Goal: Check status: Check status

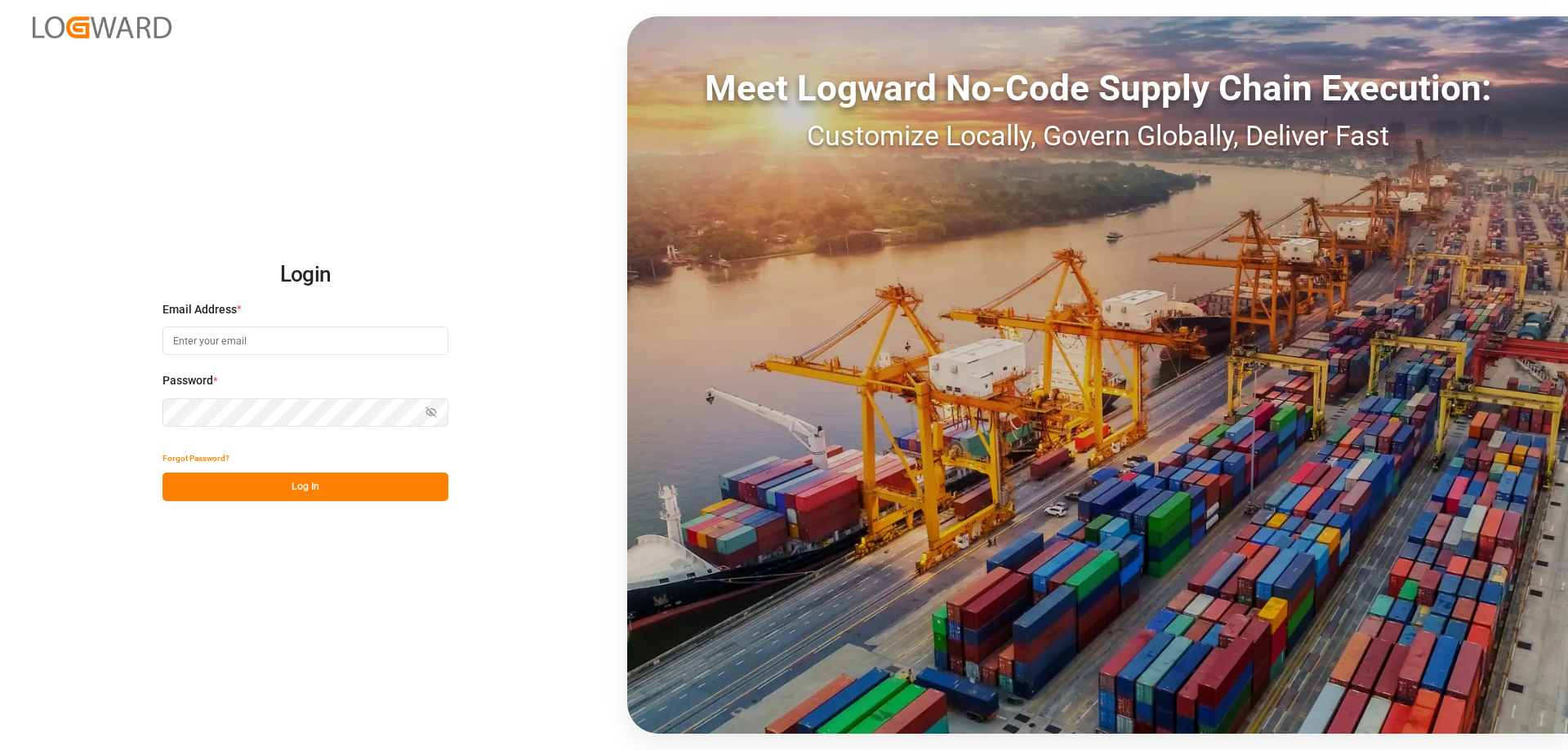
click at [200, 342] on input at bounding box center [305, 341] width 285 height 28
type input "[EMAIL_ADDRESS][DOMAIN_NAME]"
click at [303, 478] on button "Log In" at bounding box center [305, 486] width 285 height 28
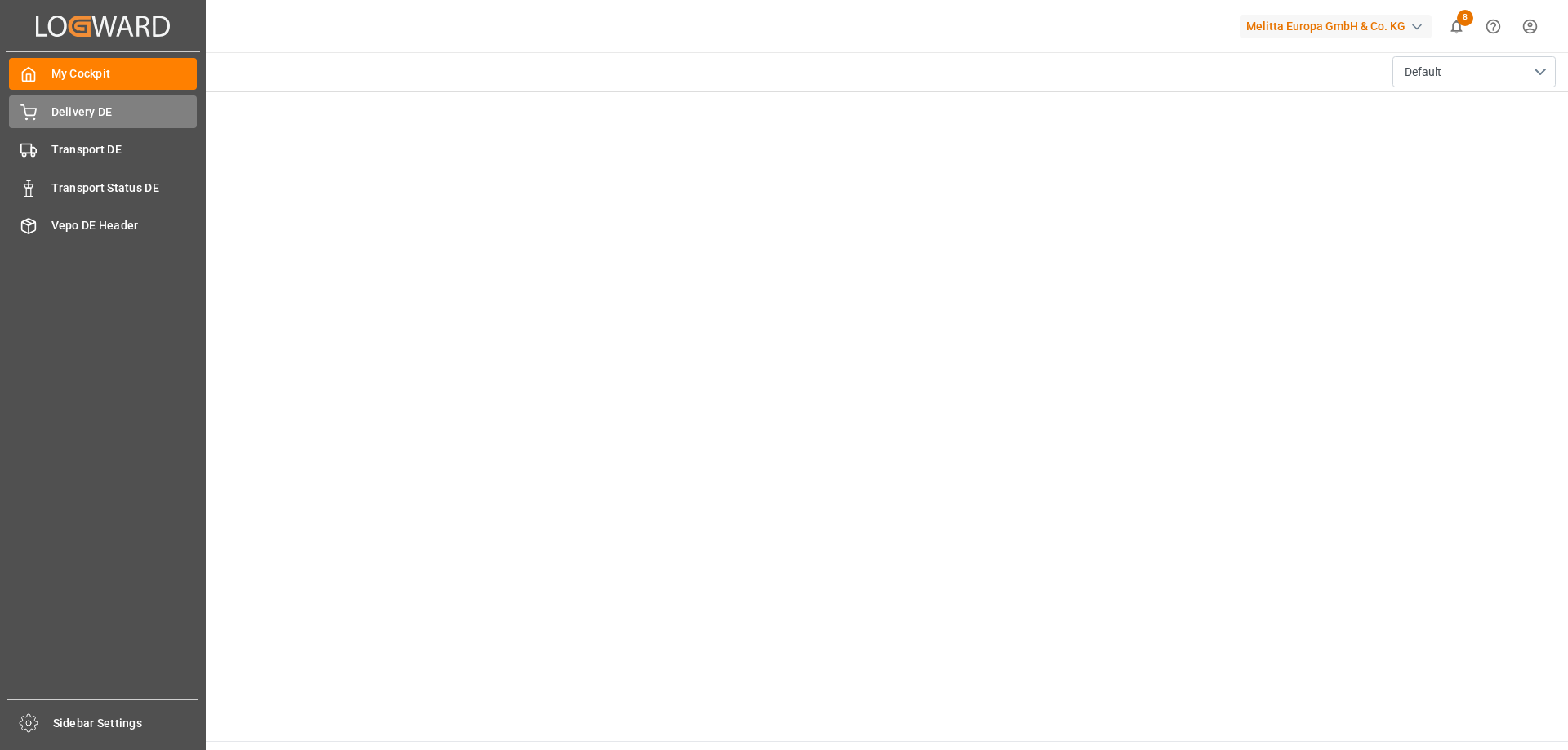
click at [54, 112] on span "Delivery DE" at bounding box center [124, 112] width 146 height 17
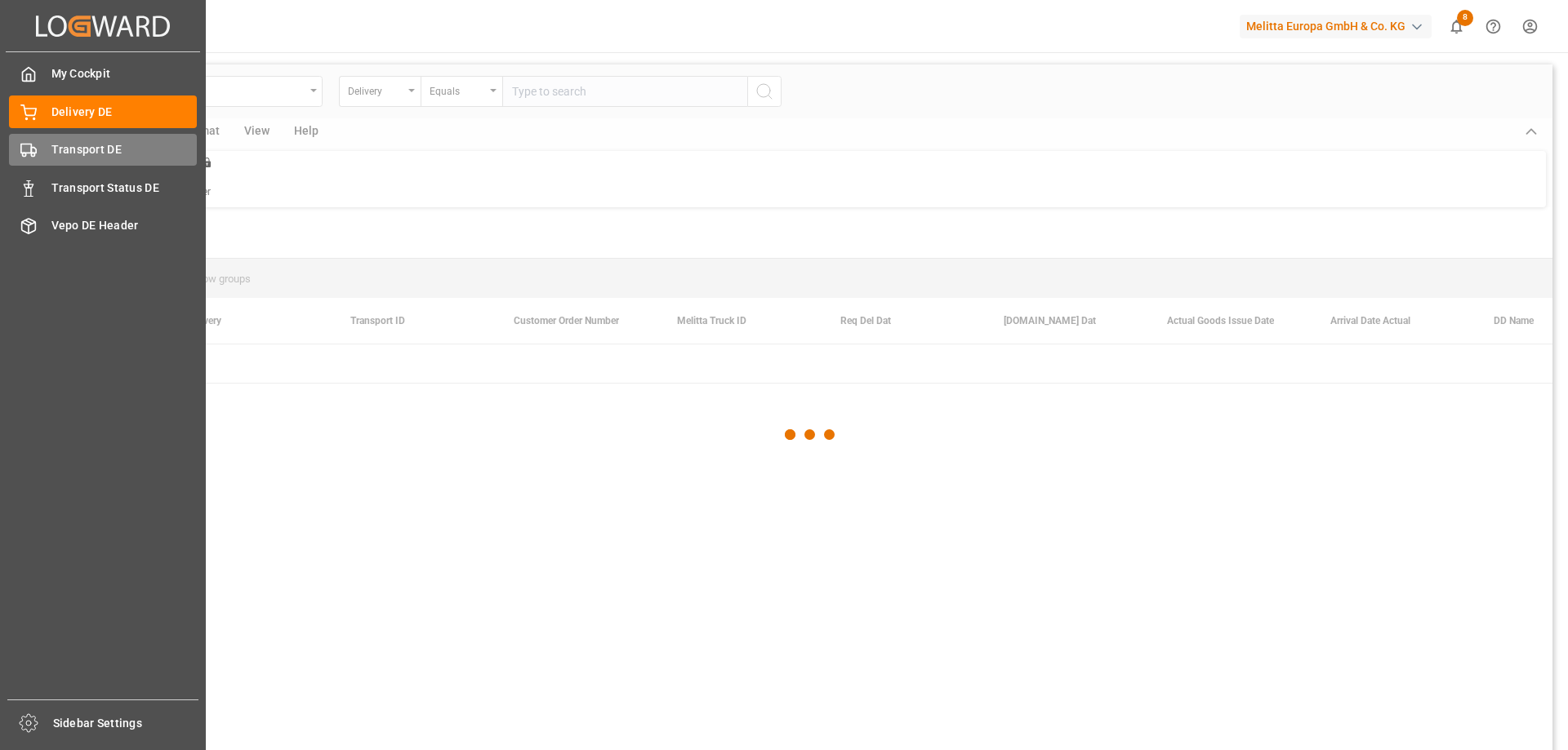
click at [55, 139] on div "Transport DE Transport DE" at bounding box center [103, 150] width 188 height 32
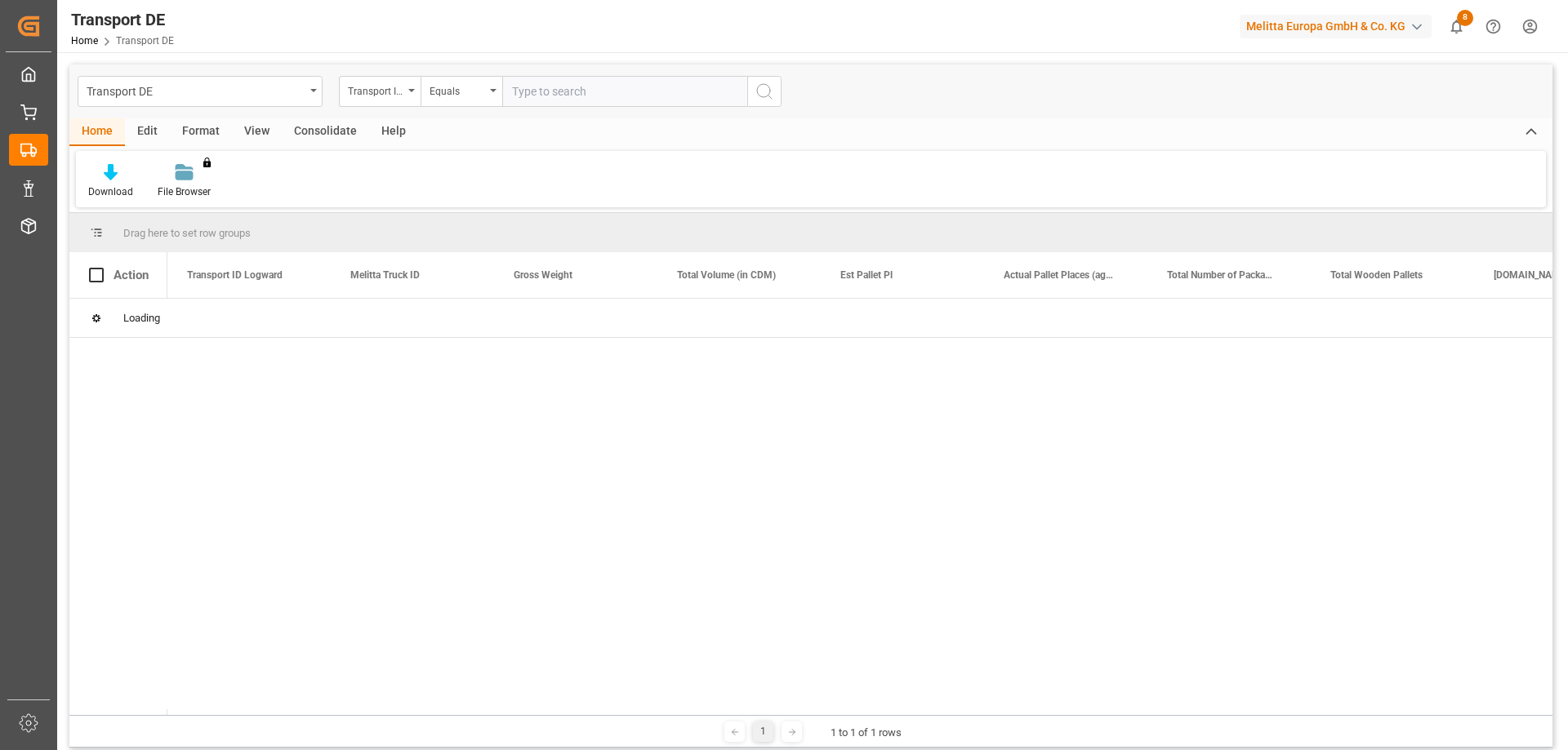
click at [553, 90] on input "text" at bounding box center [624, 91] width 245 height 31
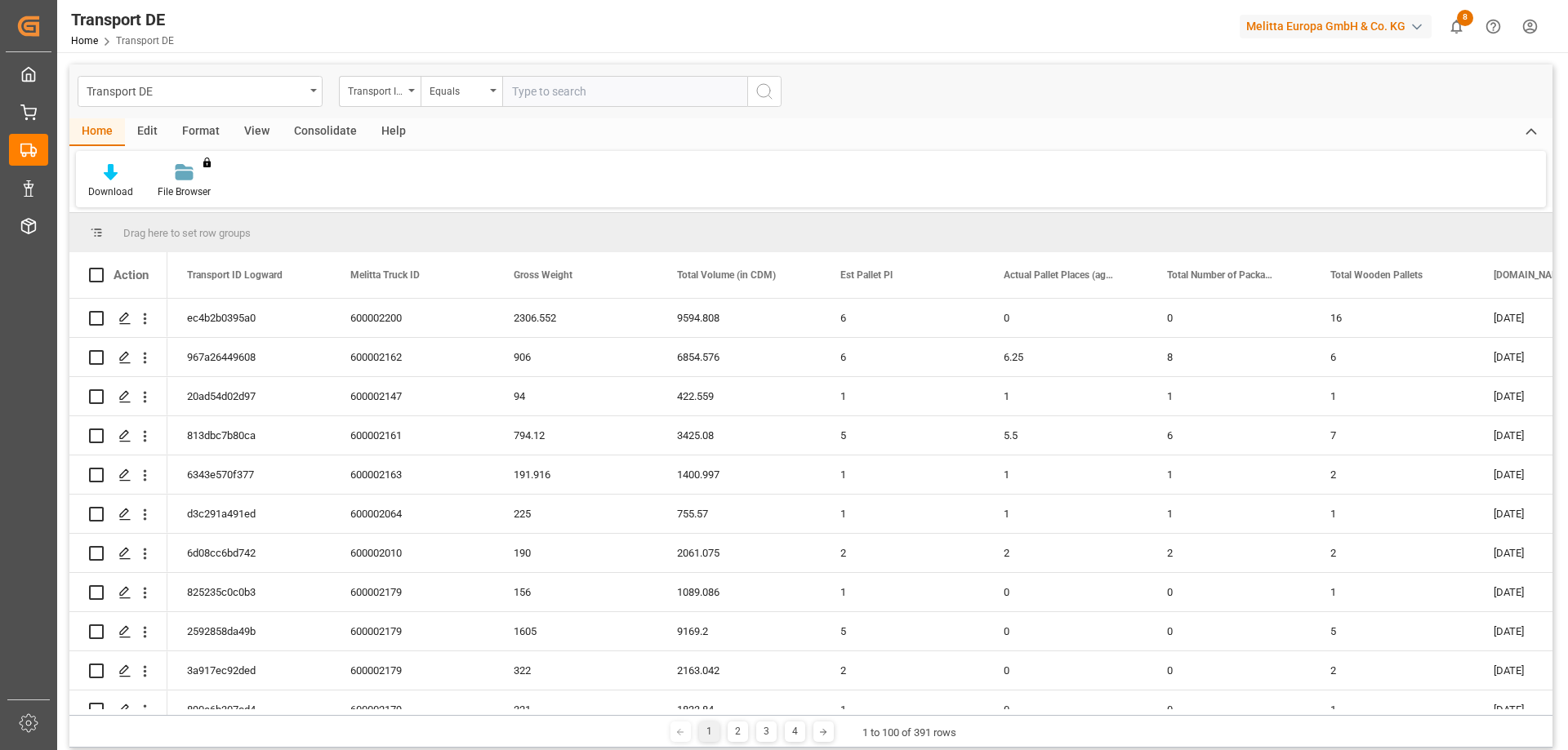
click at [653, 95] on input "text" at bounding box center [624, 91] width 245 height 31
paste input "967a26449608"
type input "967a26449608"
